Goal: Information Seeking & Learning: Check status

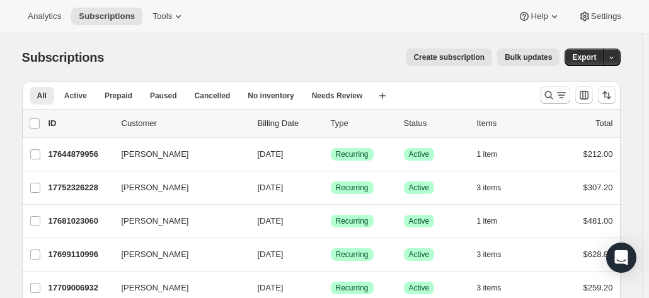
click at [549, 91] on icon "Search and filter results" at bounding box center [549, 95] width 13 height 13
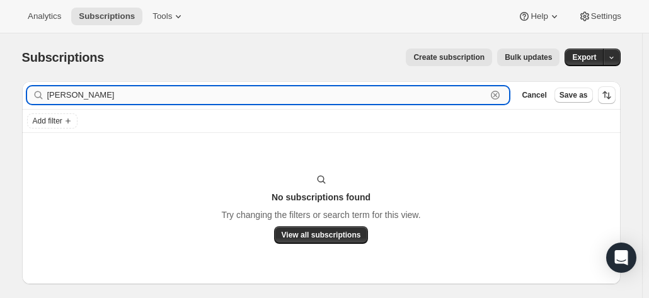
click at [112, 101] on input "[PERSON_NAME]" at bounding box center [267, 95] width 440 height 18
drag, startPoint x: 155, startPoint y: 94, endPoint x: -50, endPoint y: 72, distance: 206.5
click at [0, 72] on html "Analytics Subscriptions Tools Help Settings Skip to content Subscriptions. This…" at bounding box center [324, 149] width 649 height 298
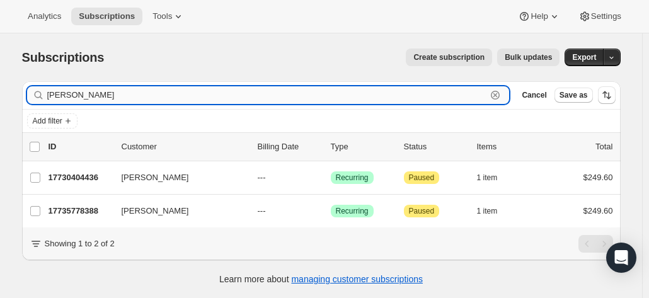
click at [67, 100] on input "[PERSON_NAME]" at bounding box center [267, 95] width 440 height 18
drag, startPoint x: 45, startPoint y: 95, endPoint x: 26, endPoint y: 80, distance: 24.2
click at [25, 95] on div "Filter subscribers [PERSON_NAME] Clear Cancel Save as" at bounding box center [321, 95] width 599 height 28
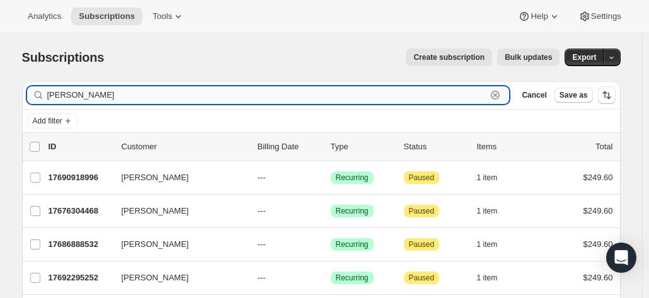
click at [118, 101] on input "[PERSON_NAME]" at bounding box center [267, 95] width 440 height 18
drag, startPoint x: 111, startPoint y: 98, endPoint x: 6, endPoint y: 98, distance: 105.2
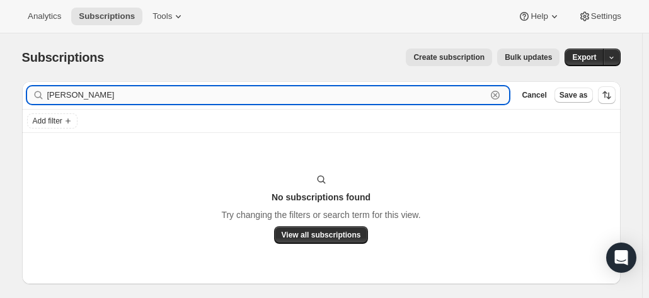
click at [112, 93] on input "[PERSON_NAME]" at bounding box center [267, 95] width 440 height 18
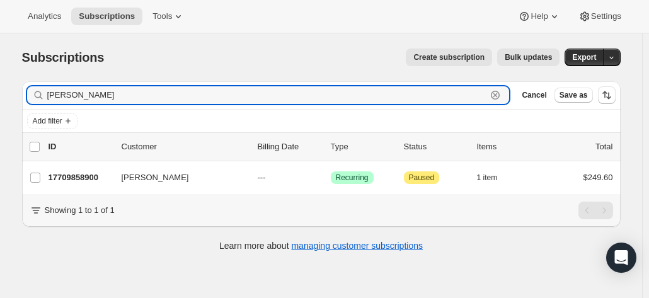
type input "[PERSON_NAME]"
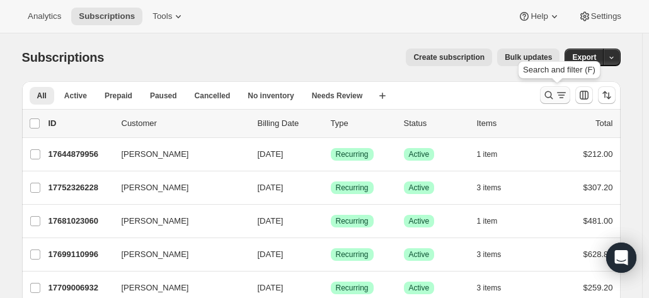
click at [546, 98] on button "Search and filter results" at bounding box center [555, 95] width 30 height 18
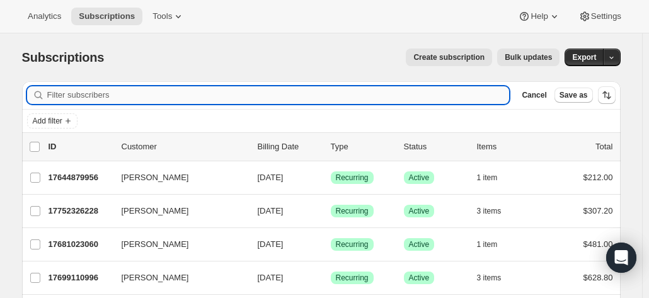
click at [175, 95] on input "Filter subscribers" at bounding box center [278, 95] width 463 height 18
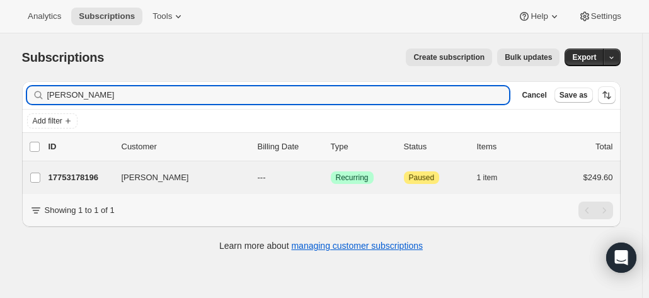
type input "james shank"
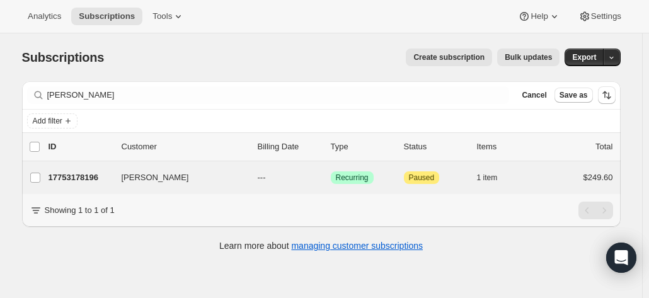
click at [89, 164] on div "James Shanks 17753178196 James Shanks --- Success Recurring Attention Paused 1 …" at bounding box center [321, 177] width 599 height 33
click at [80, 180] on p "17753178196" at bounding box center [80, 177] width 63 height 13
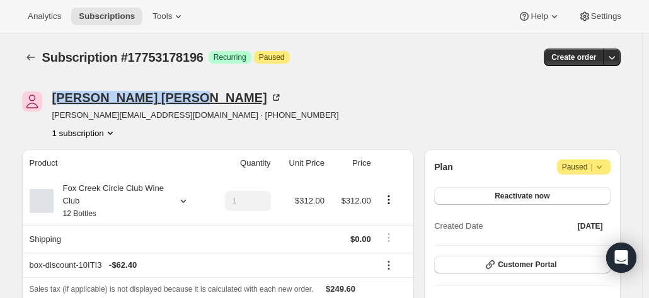
drag, startPoint x: 135, startPoint y: 95, endPoint x: 55, endPoint y: 96, distance: 80.0
click at [55, 96] on div "James Shanks" at bounding box center [167, 97] width 230 height 13
